Goal: Information Seeking & Learning: Learn about a topic

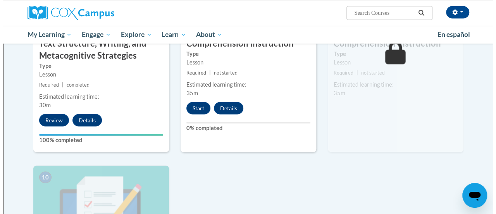
scroll to position [695, 0]
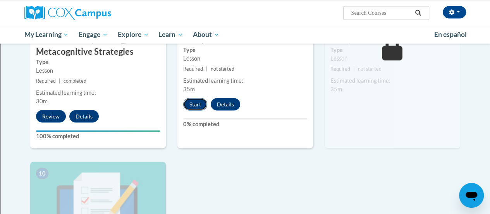
click at [200, 104] on button "Start" at bounding box center [195, 104] width 24 height 12
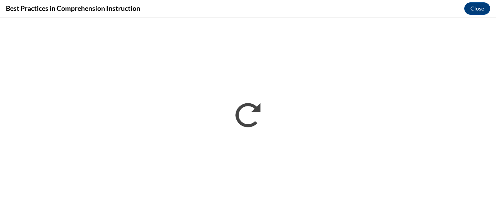
scroll to position [0, 0]
